Goal: Find specific page/section: Find specific page/section

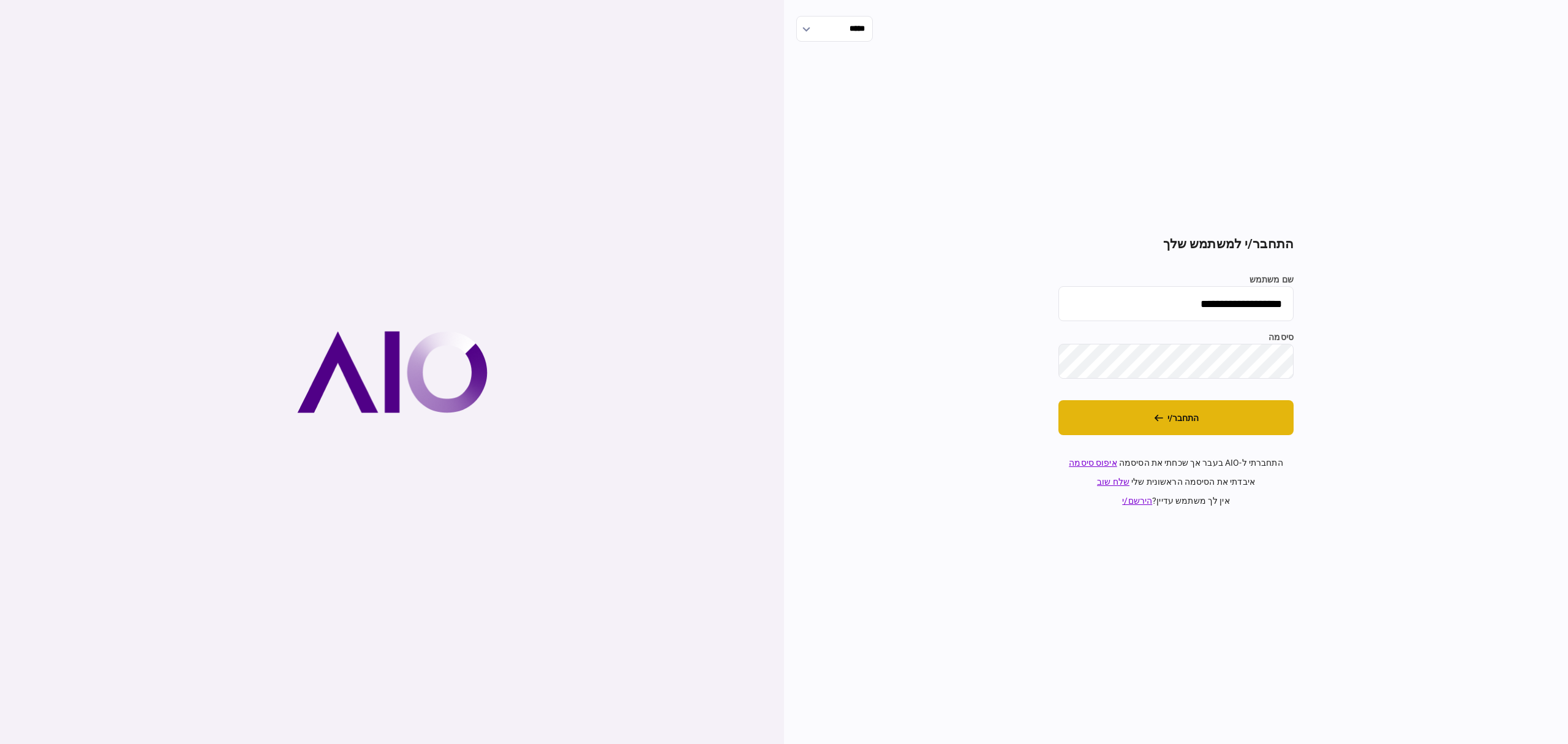
click at [1146, 419] on button "התחבר/י" at bounding box center [1176, 418] width 235 height 35
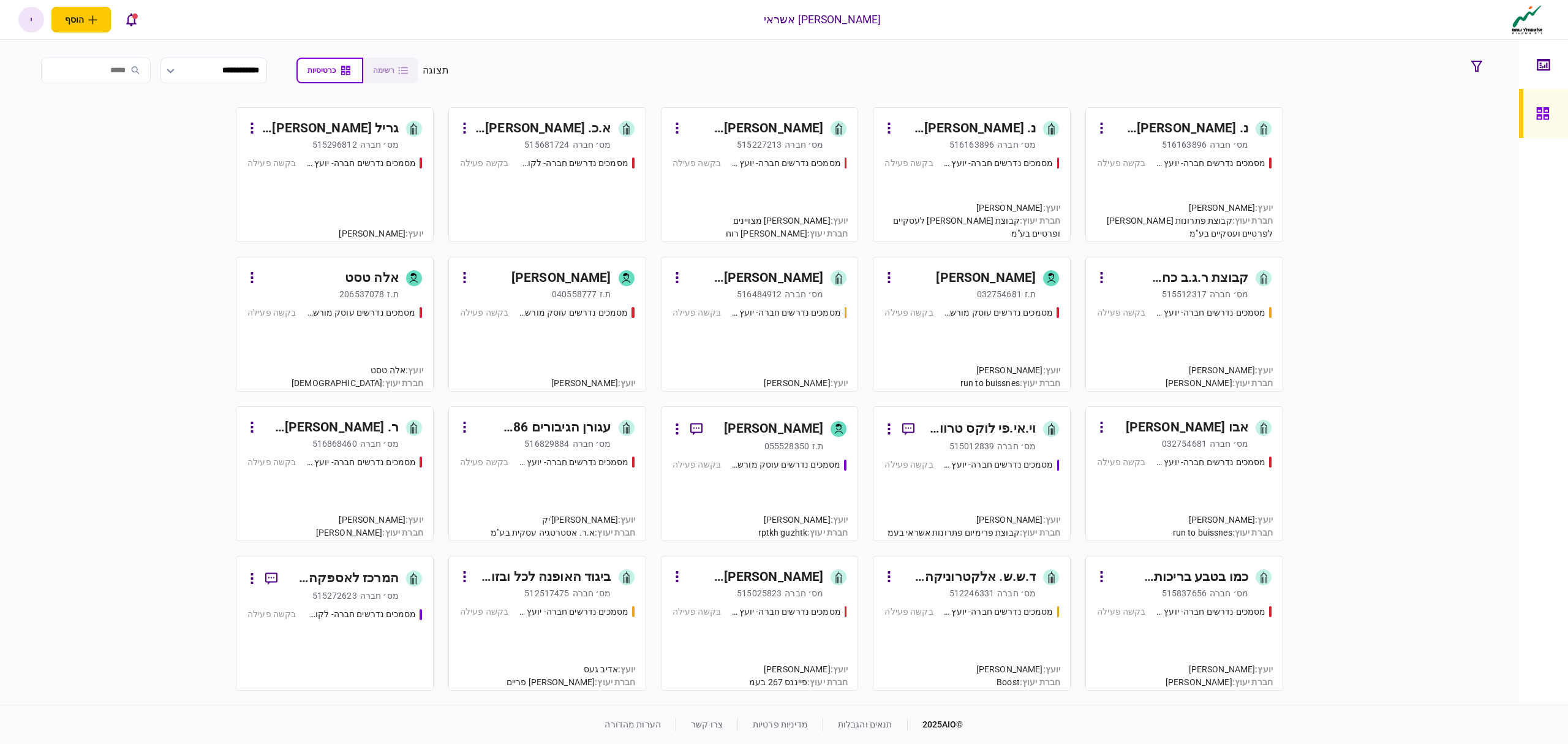
drag, startPoint x: 1290, startPoint y: 396, endPoint x: 1284, endPoint y: 410, distance: 15.2
drag, startPoint x: 1284, startPoint y: 410, endPoint x: 1360, endPoint y: 507, distance: 123.2
click at [1360, 507] on div "נ. [PERSON_NAME] הפצה בע~מ [PERSON_NAME]׳ חברה 516163896 מסמכים נדרשים חברה- יו…" at bounding box center [760, 404] width 1456 height 594
click at [1343, 153] on div "נ. [PERSON_NAME] הפצה בע~מ [PERSON_NAME]׳ חברה 516163896 מסמכים נדרשים חברה- יו…" at bounding box center [760, 404] width 1456 height 594
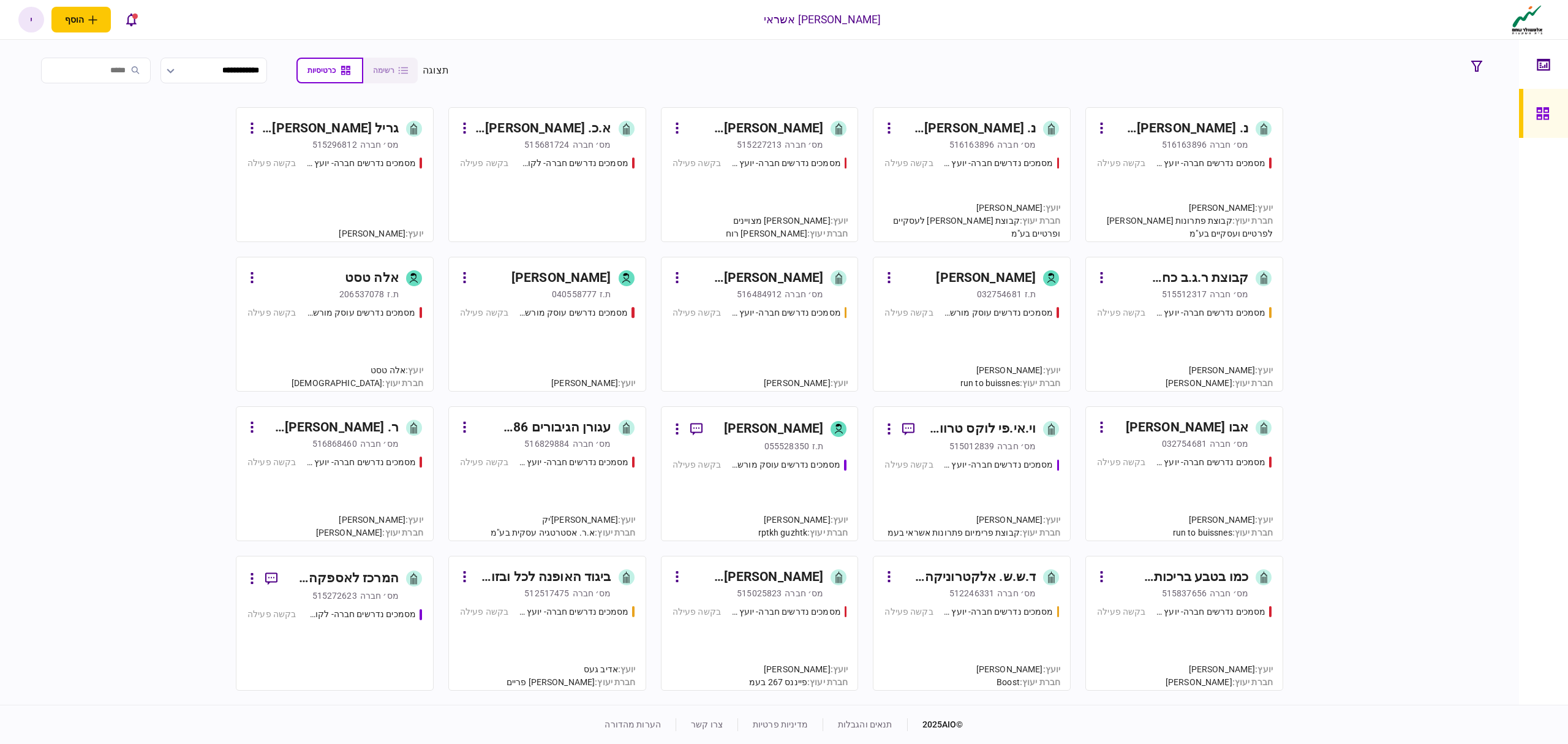
click at [1347, 154] on div "נ. [PERSON_NAME] הפצה בע~מ [PERSON_NAME]׳ חברה 516163896 מסמכים נדרשים חברה- יו…" at bounding box center [760, 404] width 1456 height 594
